Goal: Navigation & Orientation: Find specific page/section

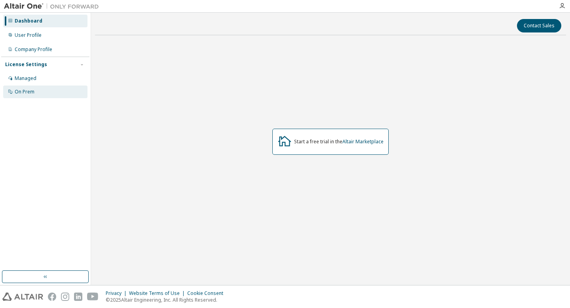
click at [58, 94] on div "On Prem" at bounding box center [45, 91] width 84 height 13
